Goal: Task Accomplishment & Management: Manage account settings

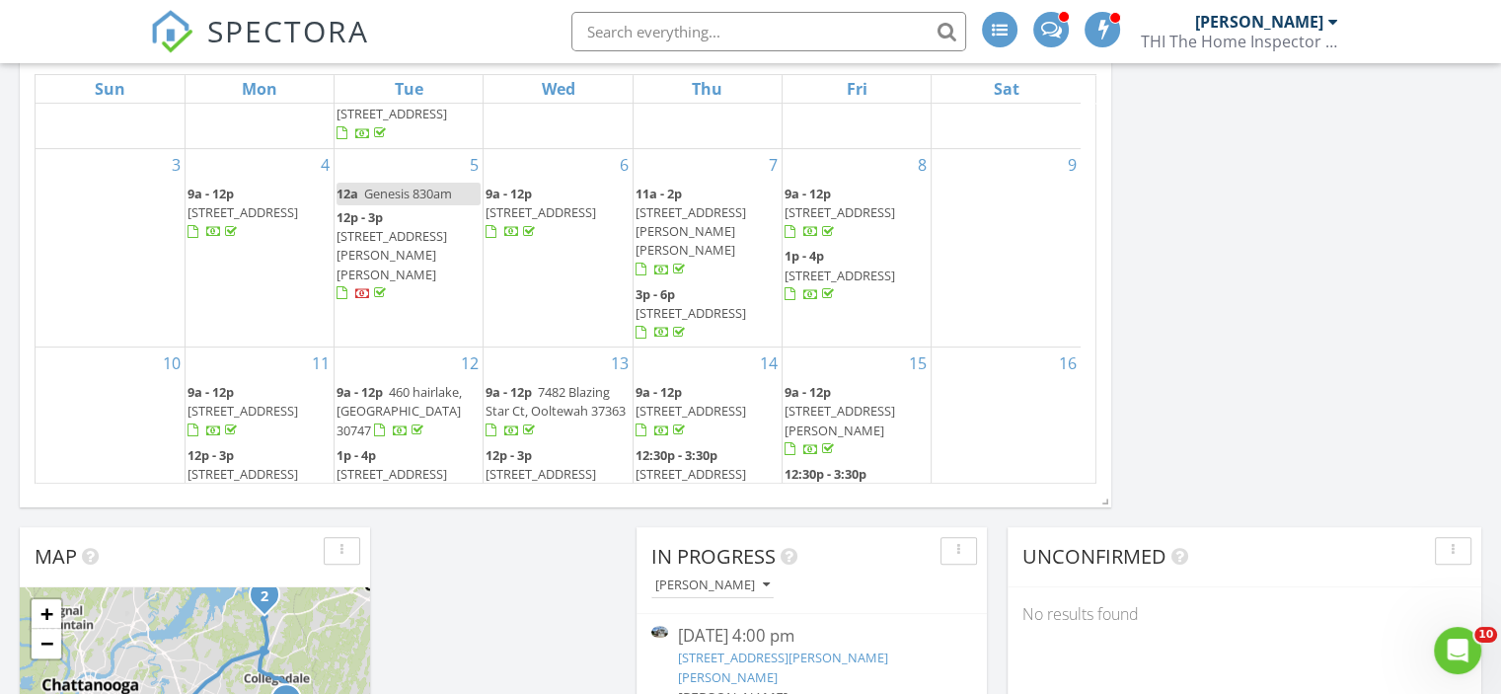
scroll to position [718, 0]
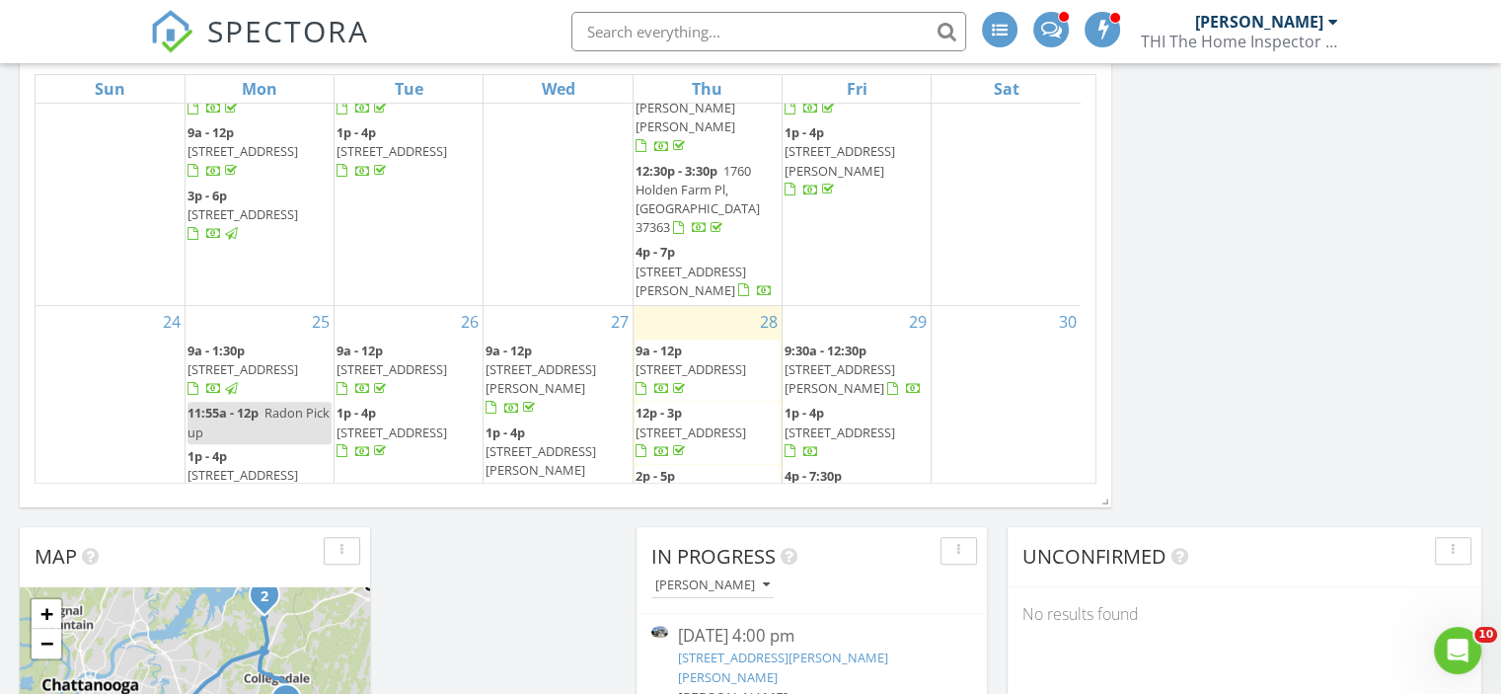
click at [839, 486] on span "203 White Eagle Trail, Ringgold 30736" at bounding box center [840, 495] width 111 height 18
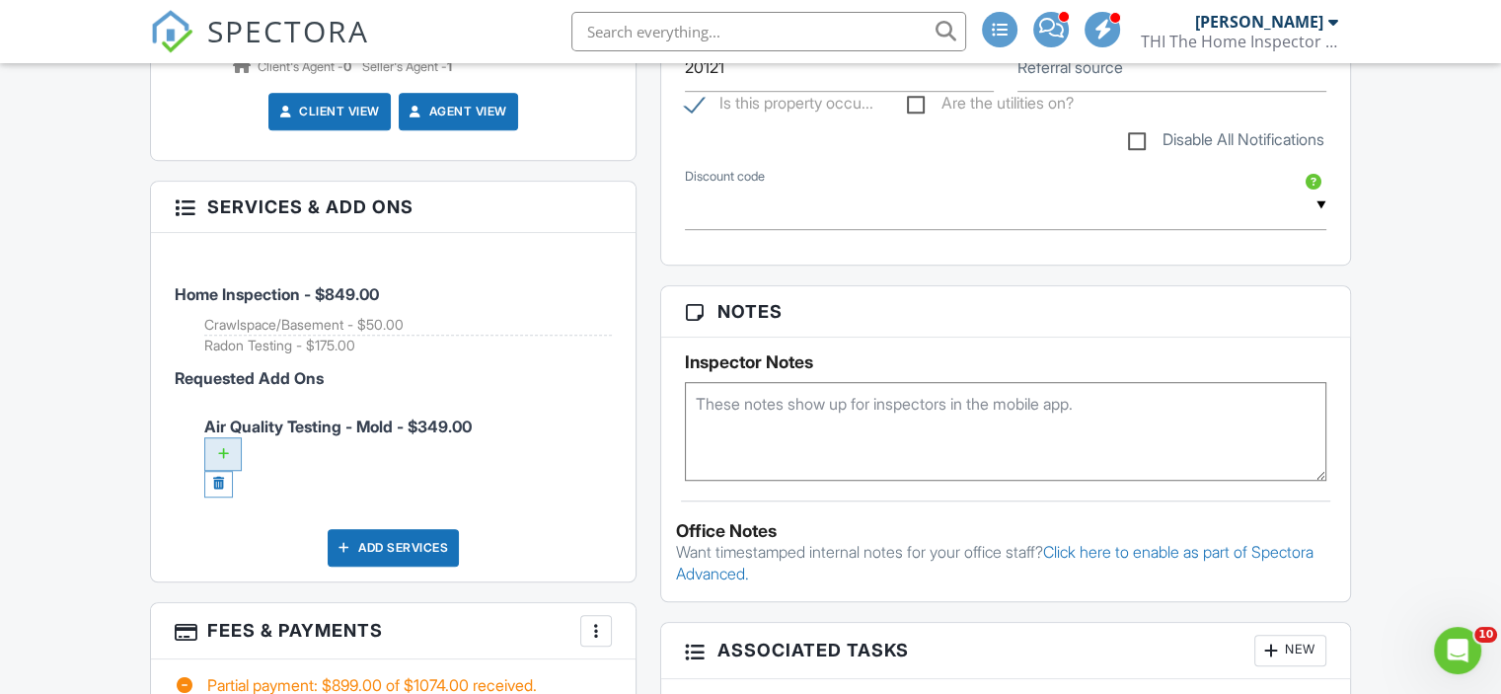
click at [225, 452] on div at bounding box center [223, 454] width 38 height 34
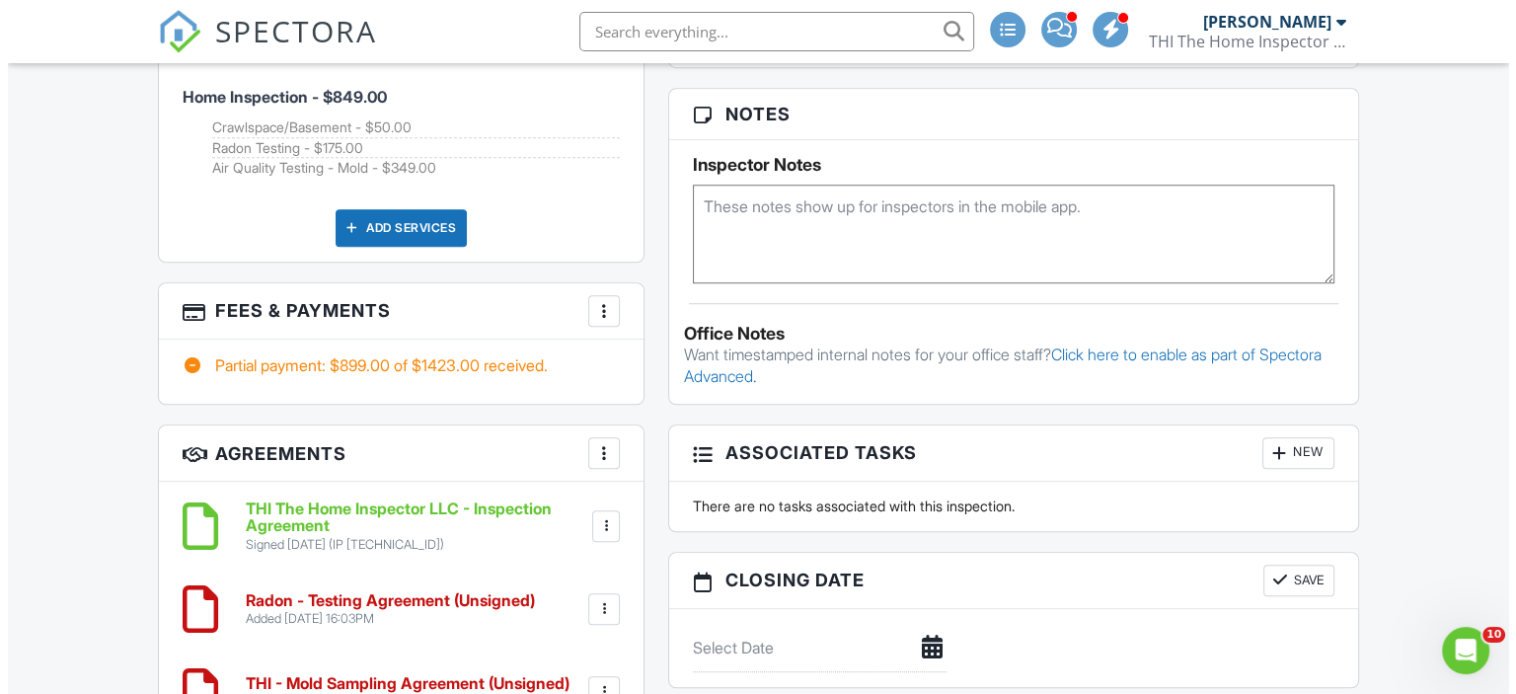
scroll to position [1579, 0]
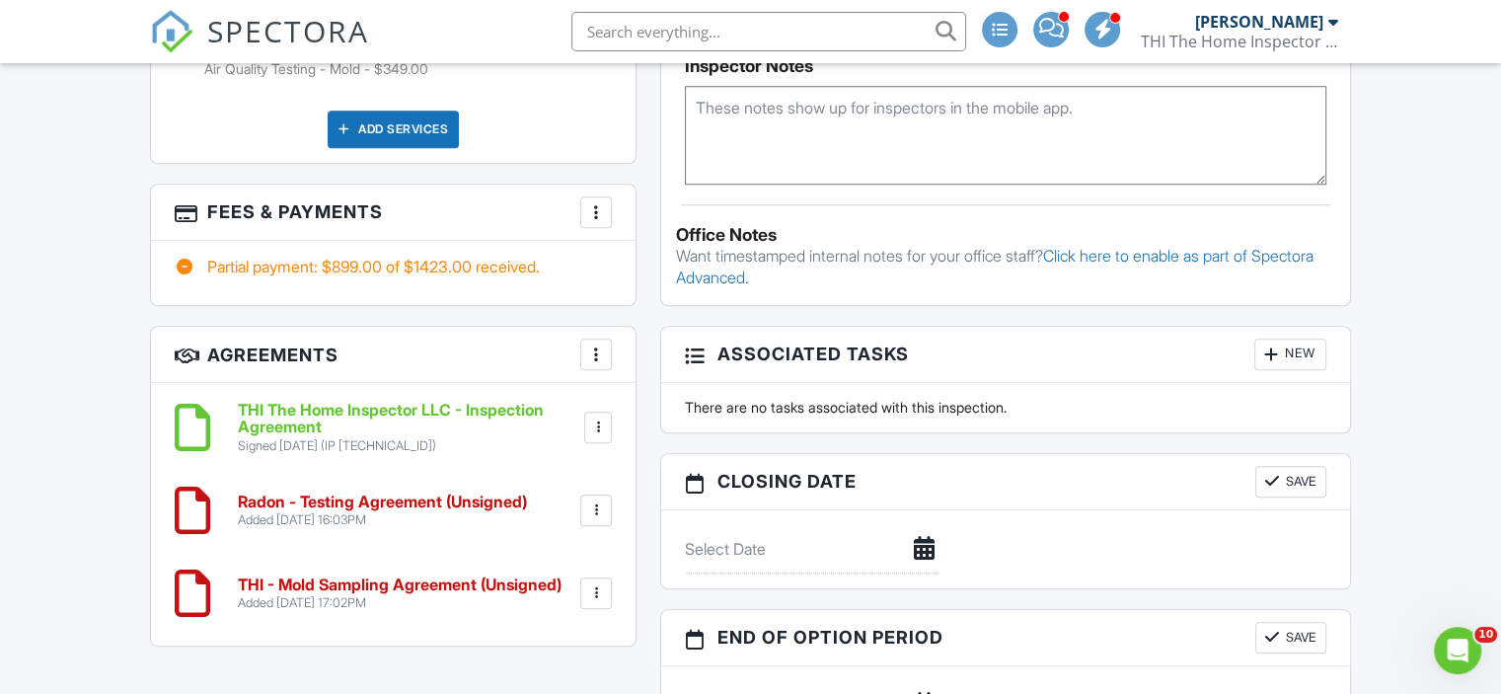
click at [592, 203] on div at bounding box center [596, 212] width 20 height 20
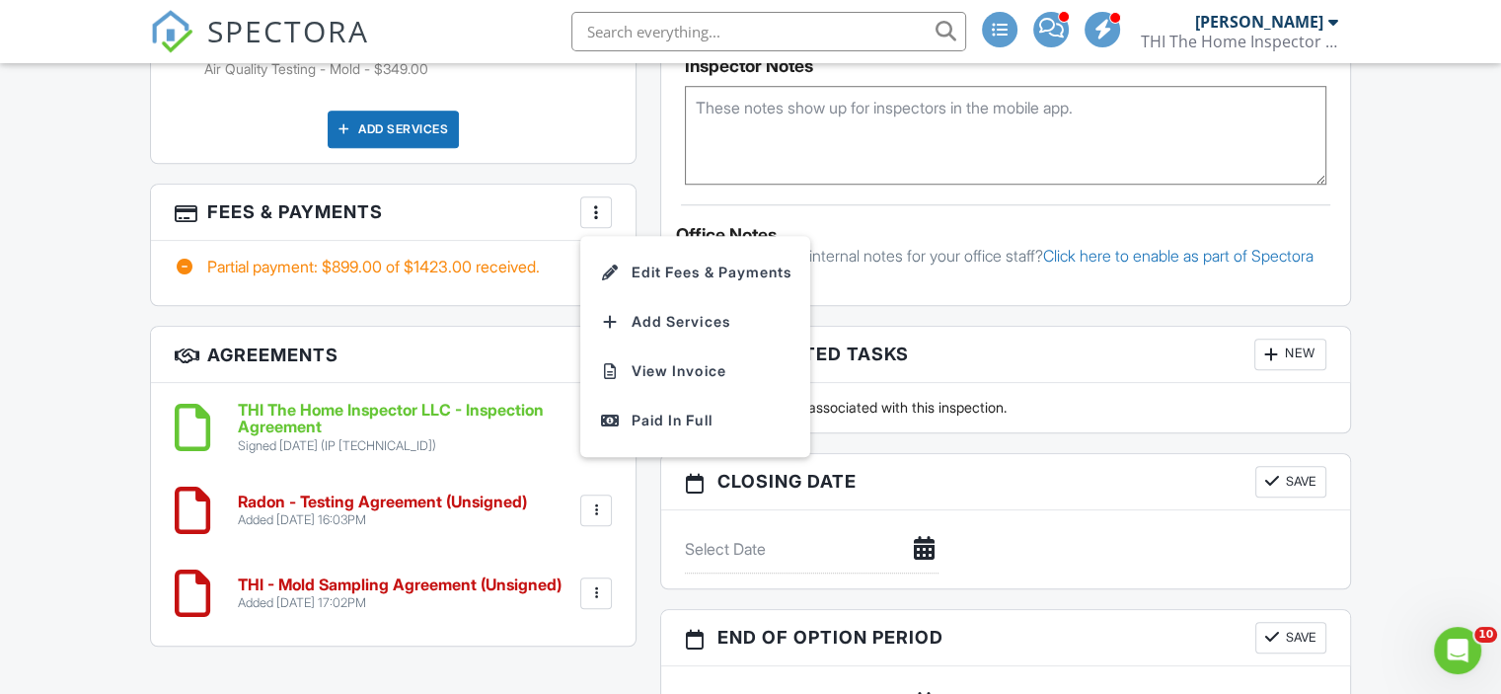
click at [675, 268] on li "Edit Fees & Payments" at bounding box center [695, 272] width 206 height 49
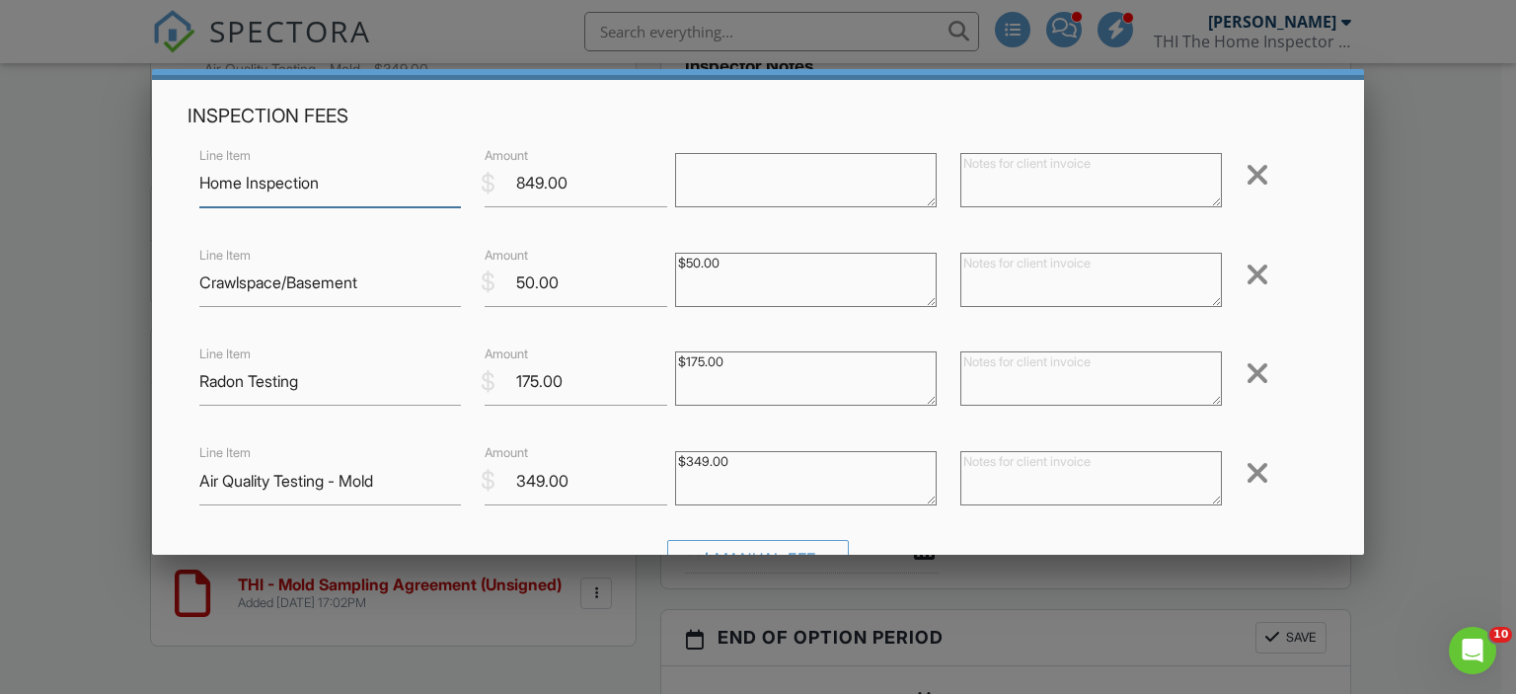
scroll to position [99, 0]
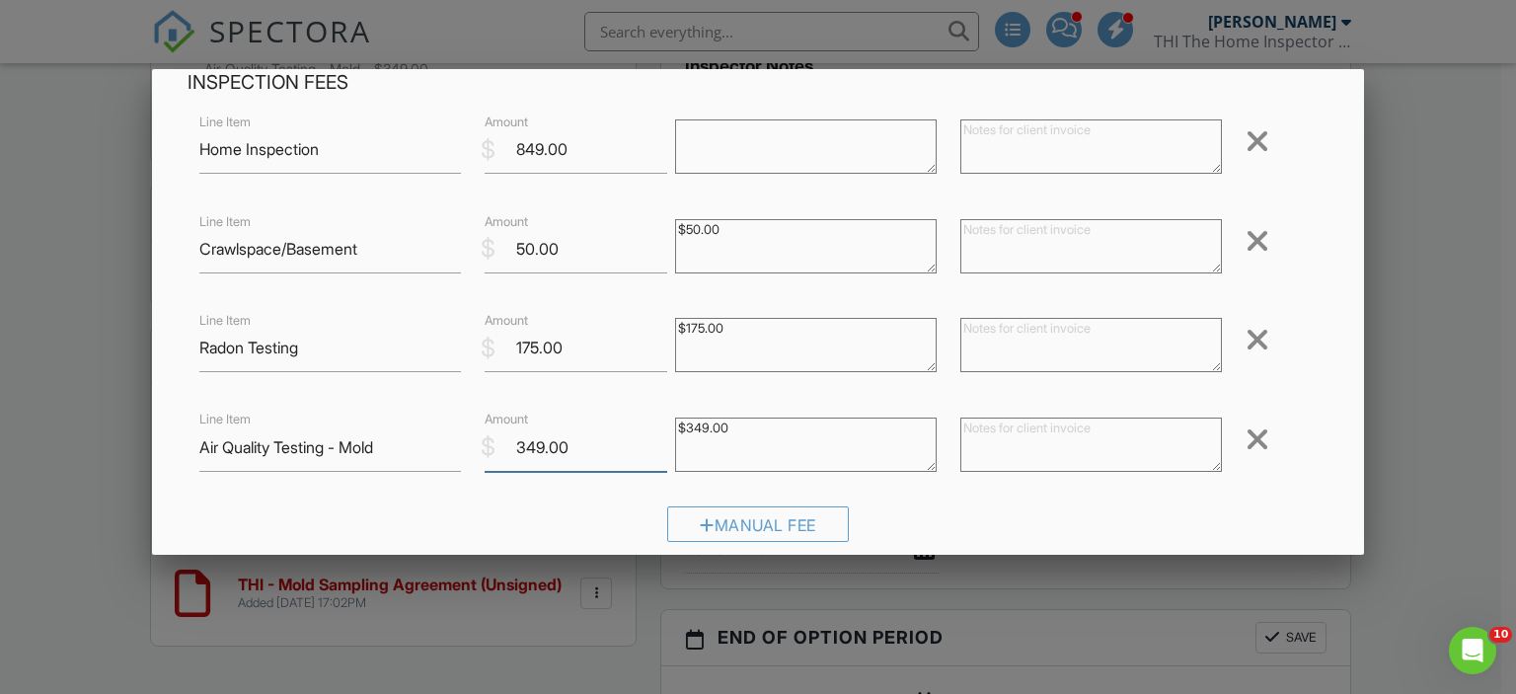
click at [531, 445] on input "349.00" at bounding box center [576, 447] width 183 height 48
type input "299.00"
click at [699, 429] on textarea "$349.00" at bounding box center [806, 444] width 262 height 54
click at [729, 427] on textarea "$349.00" at bounding box center [806, 444] width 262 height 54
click at [689, 427] on textarea "$349.00" at bounding box center [806, 444] width 262 height 54
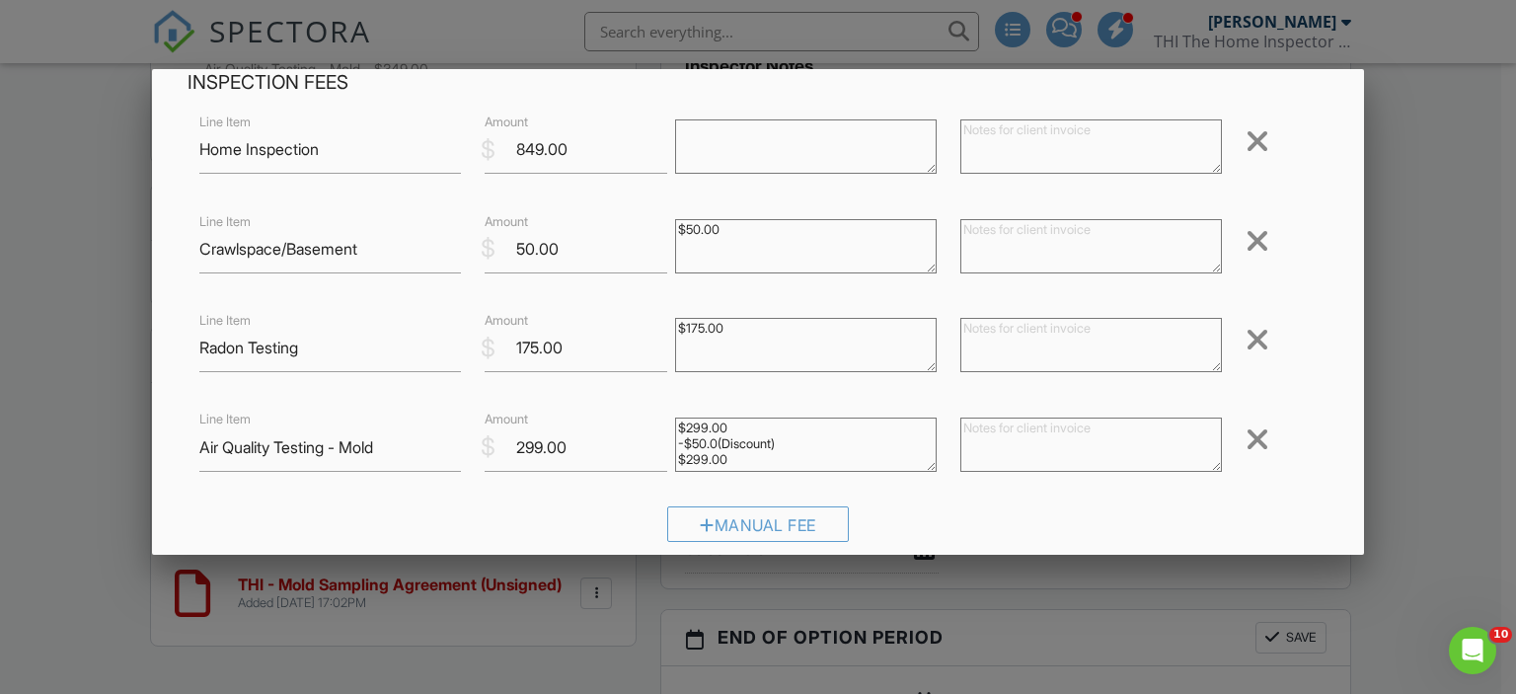
click at [691, 429] on textarea "$349.00" at bounding box center [806, 444] width 262 height 54
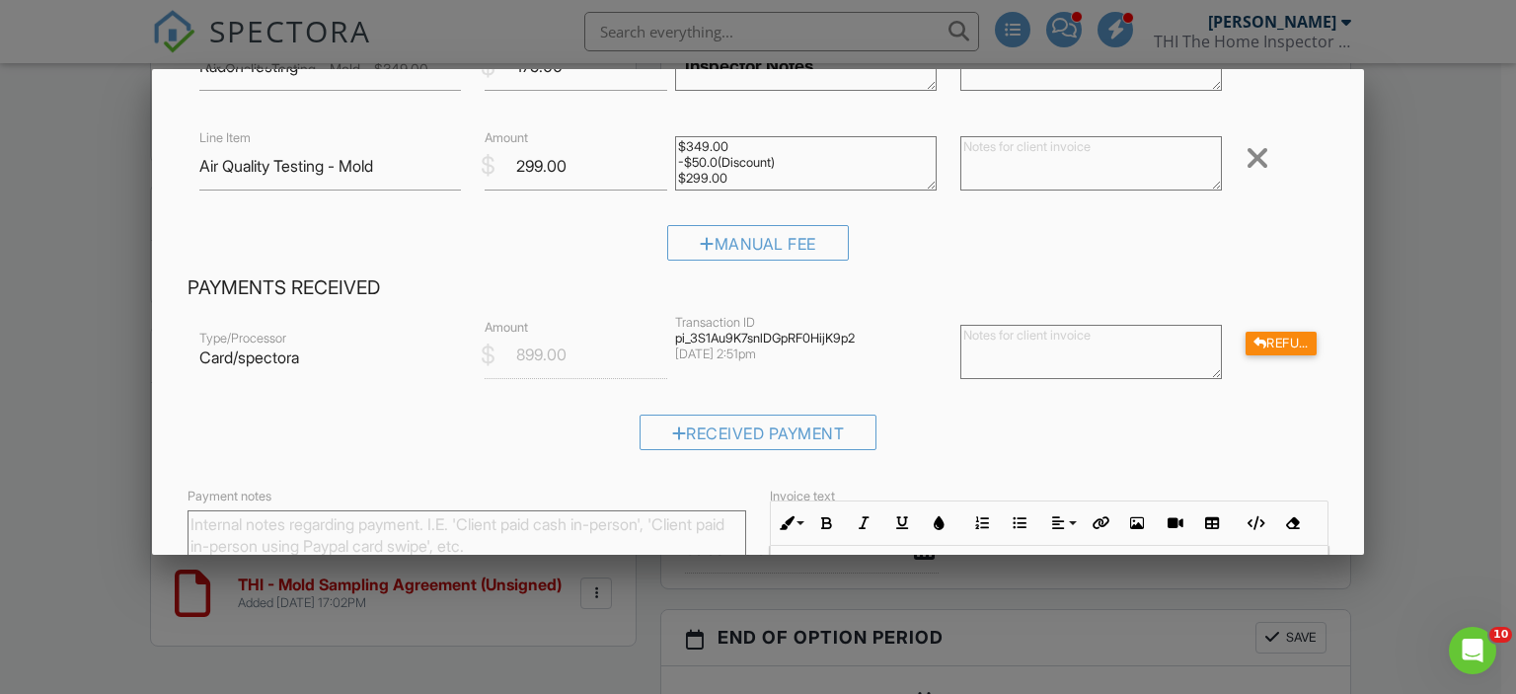
scroll to position [592, 0]
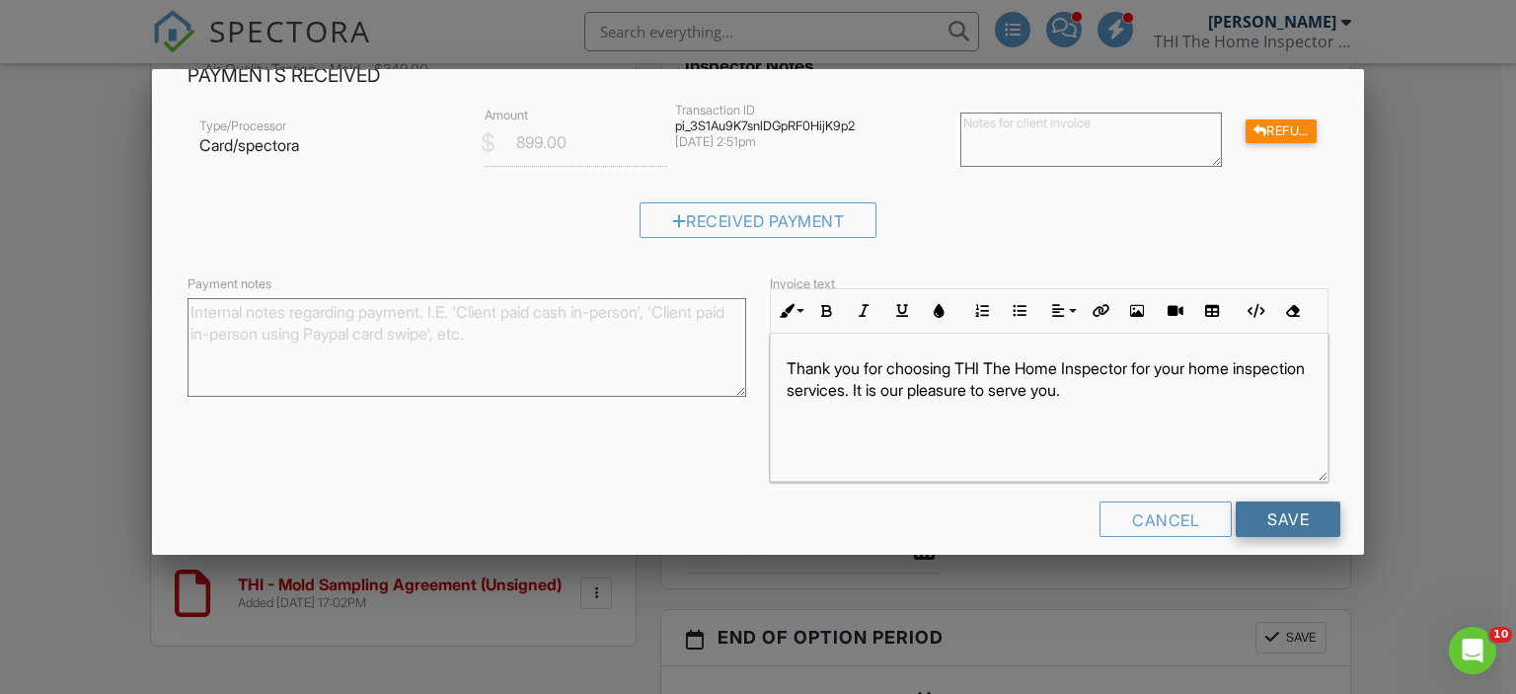
type textarea "$349.00 -$50.0(Discount) $299.00"
click at [1272, 524] on input "Save" at bounding box center [1288, 519] width 105 height 36
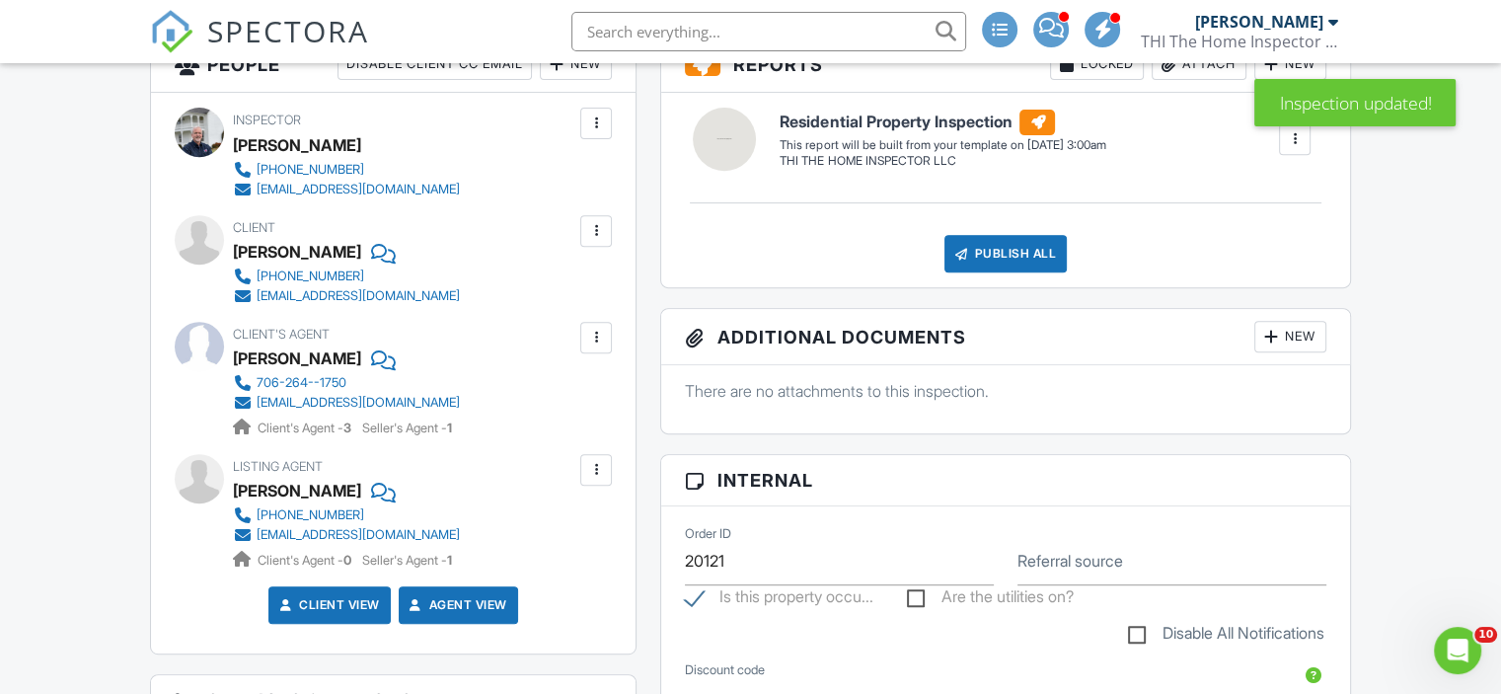
scroll to position [395, 0]
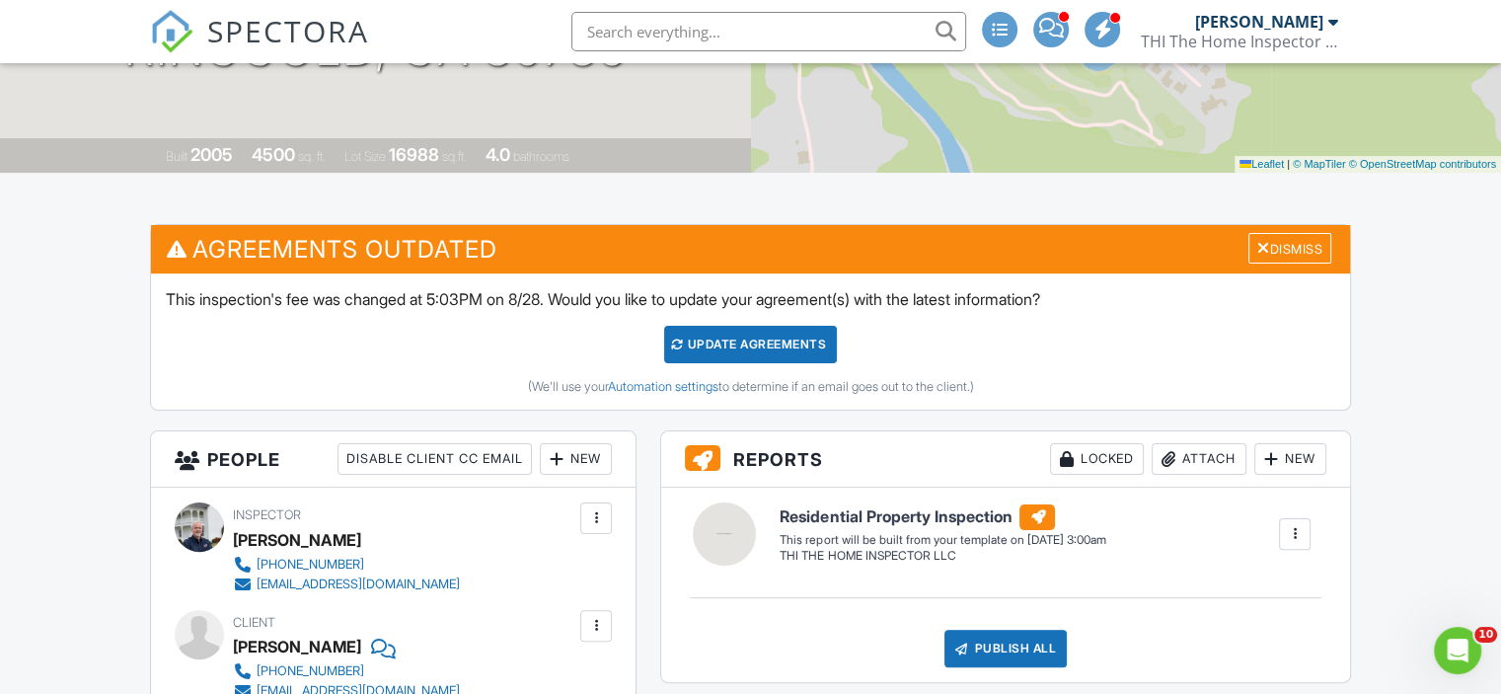
click at [778, 341] on div "Update Agreements" at bounding box center [750, 345] width 173 height 38
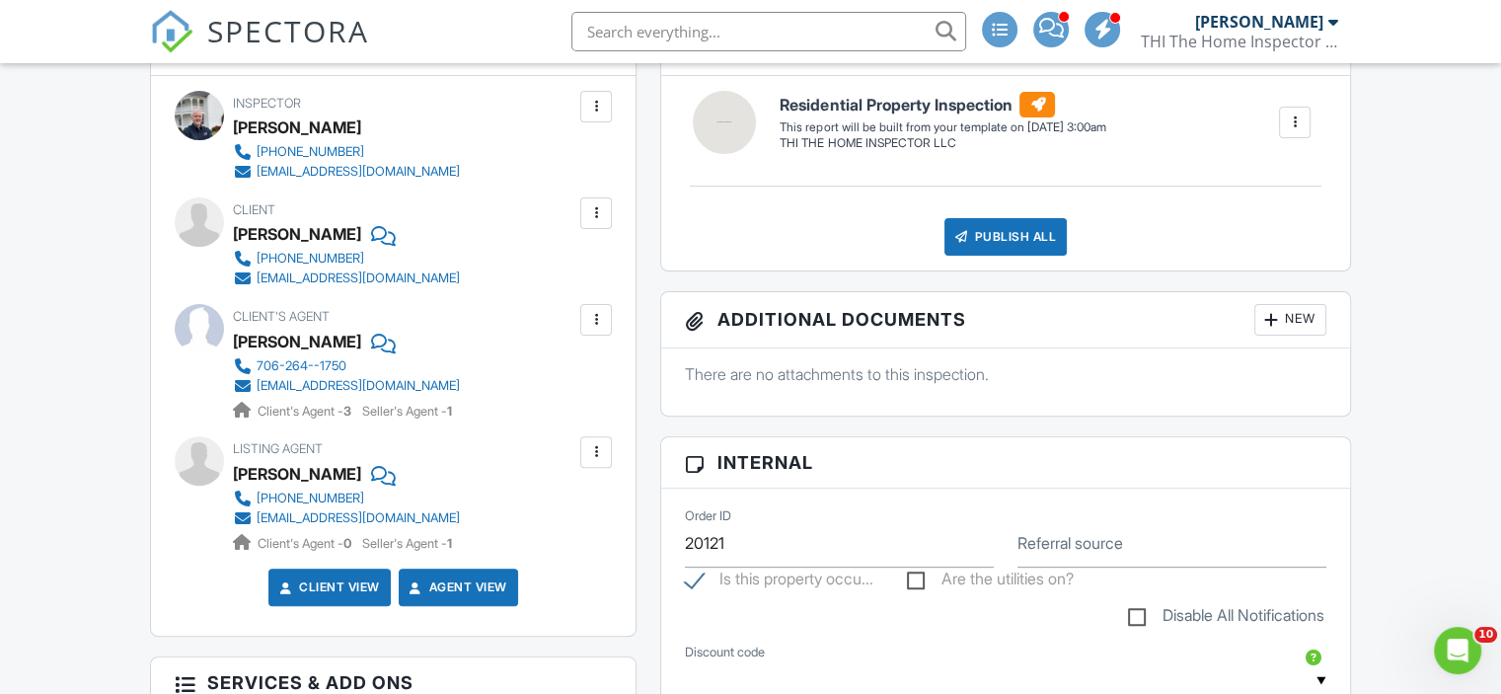
scroll to position [592, 0]
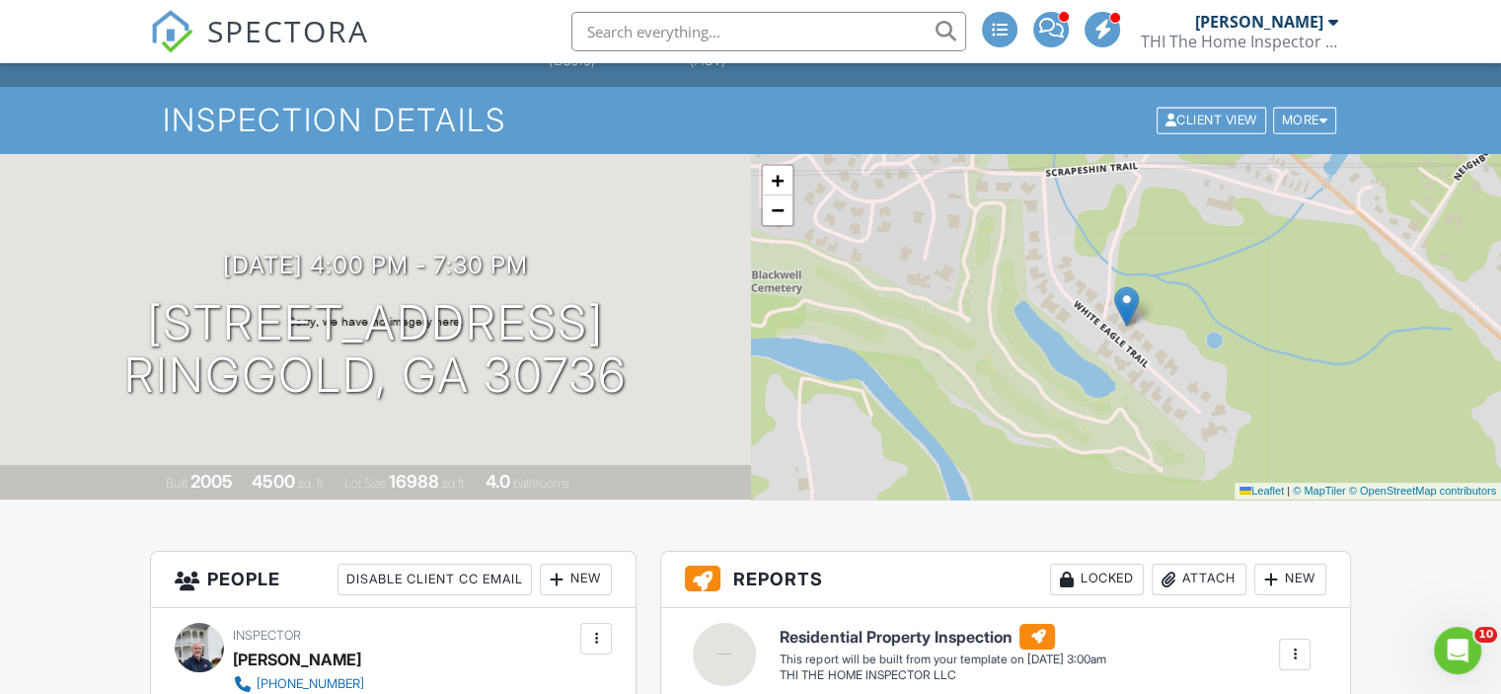
scroll to position [0, 0]
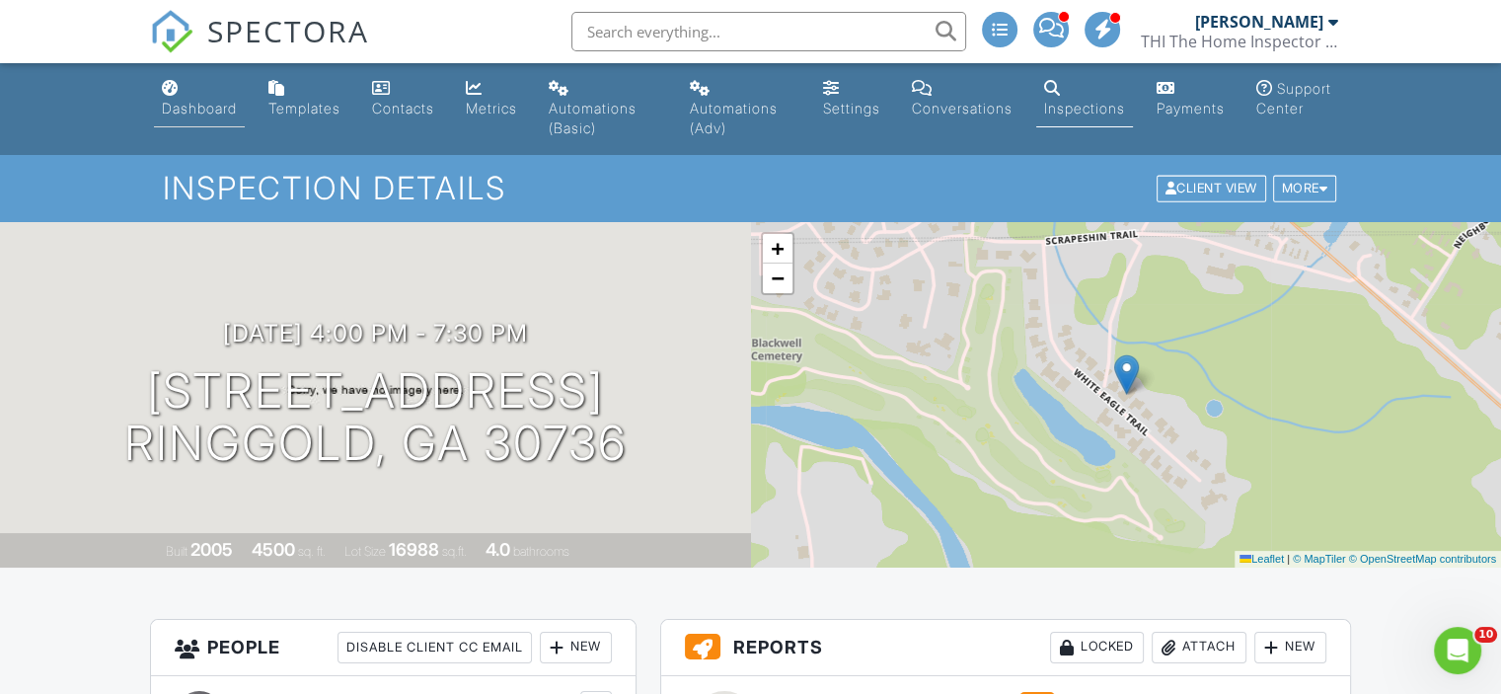
click at [184, 102] on div "Dashboard" at bounding box center [199, 108] width 75 height 17
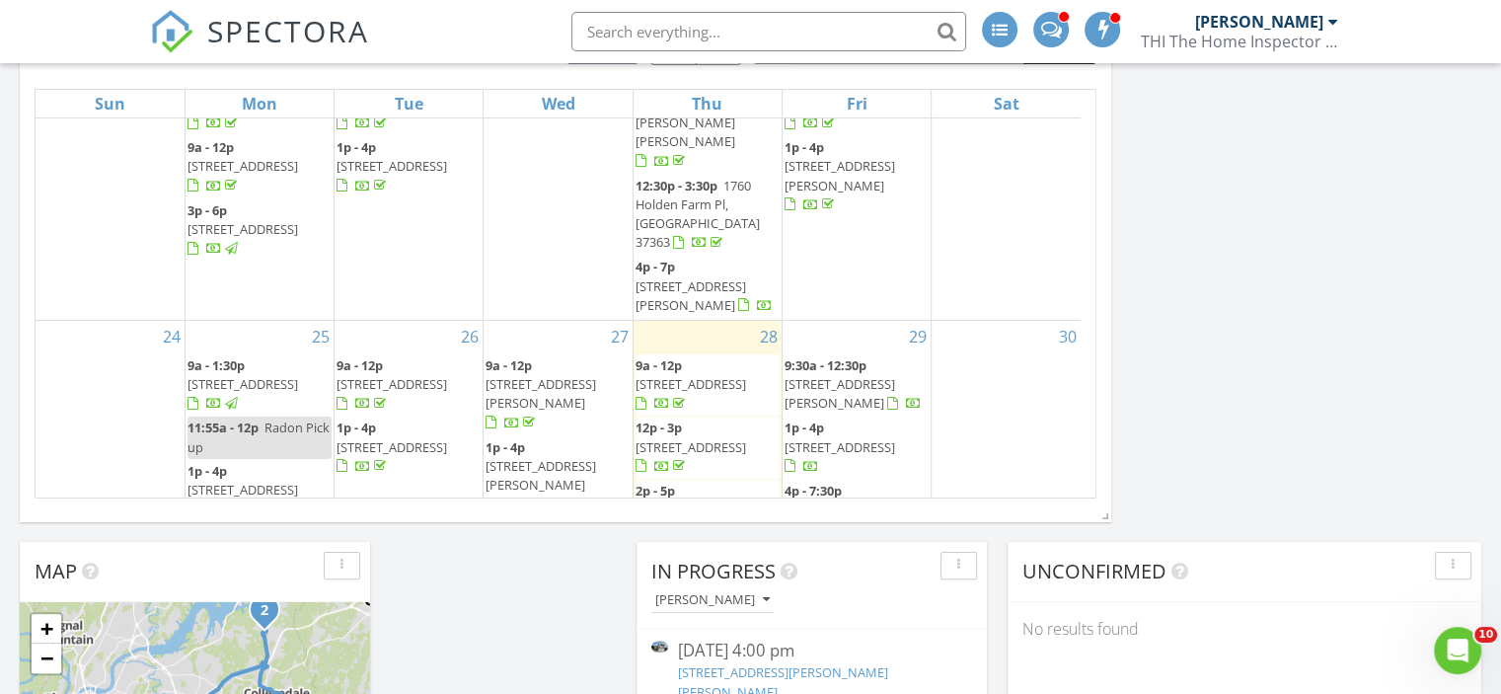
scroll to position [493, 0]
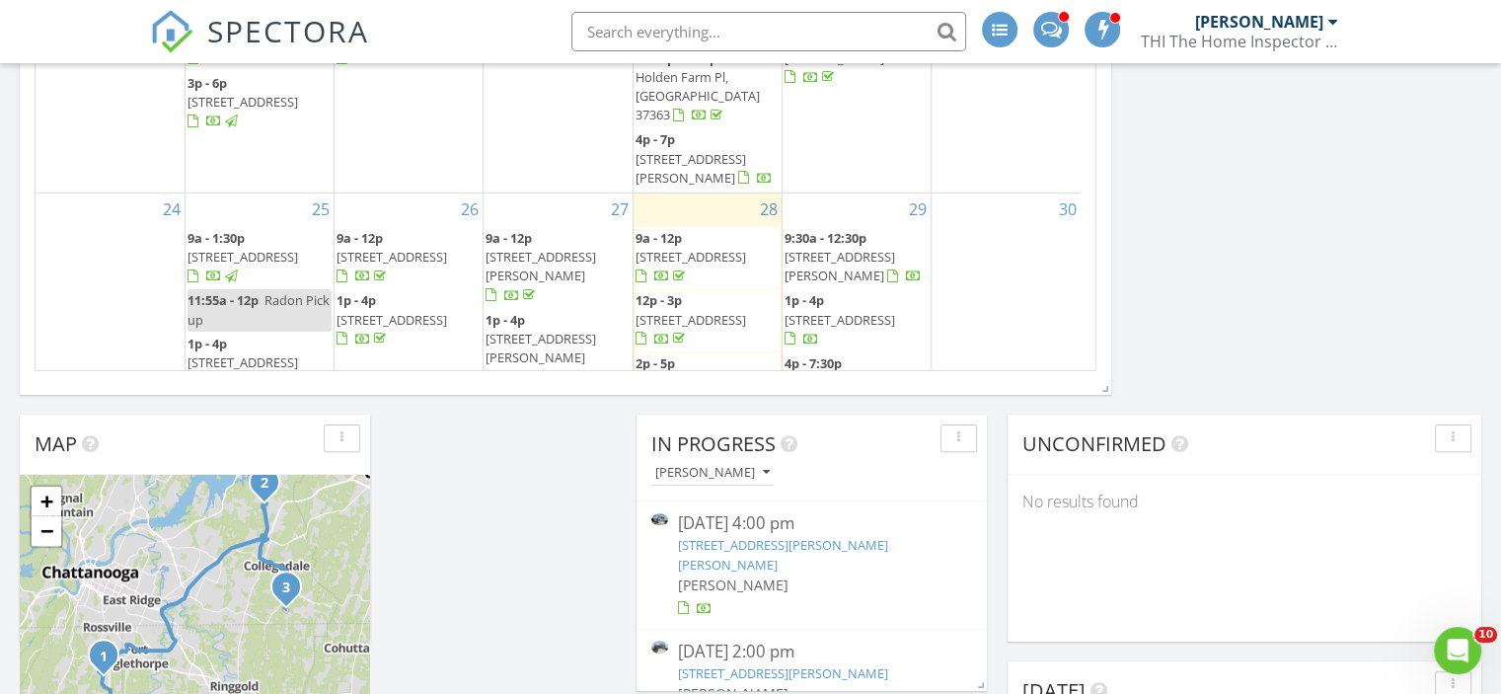
click at [865, 373] on span "203 White Eagle Trail, Ringgold 30736" at bounding box center [840, 382] width 111 height 18
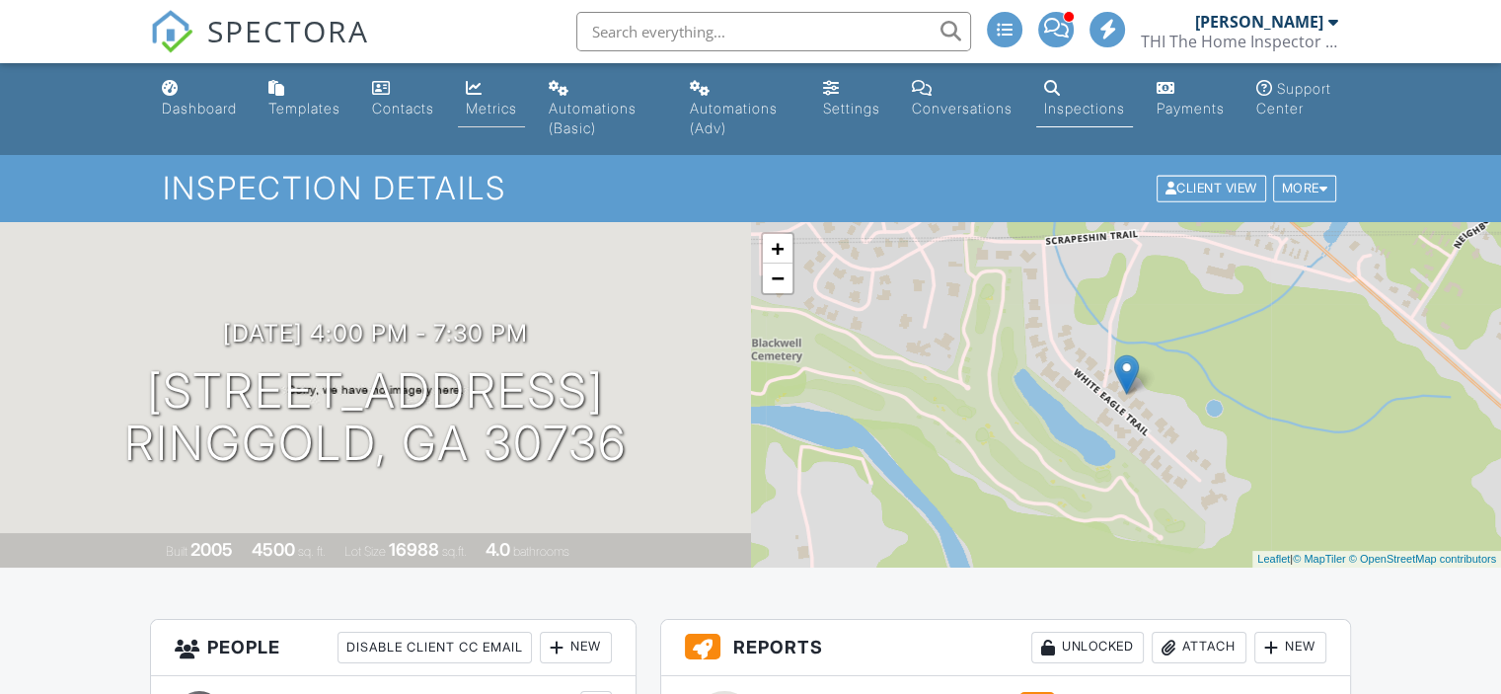
click at [489, 113] on div "Metrics" at bounding box center [491, 108] width 51 height 17
